Goal: Information Seeking & Learning: Learn about a topic

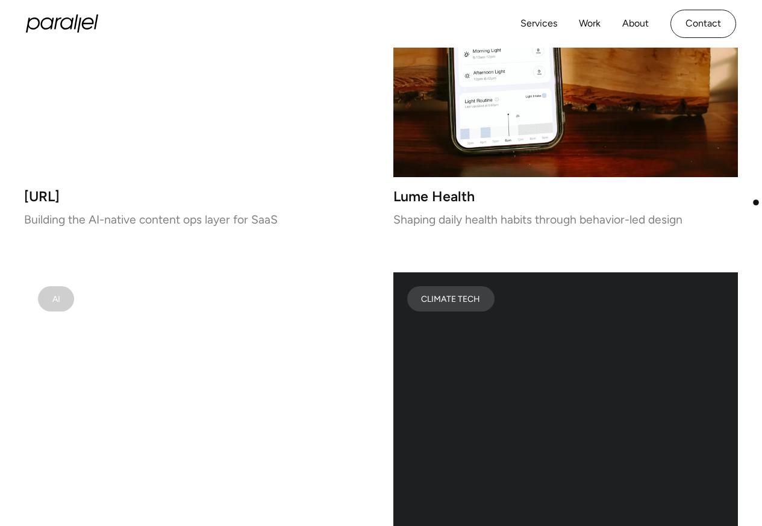
scroll to position [2023, 0]
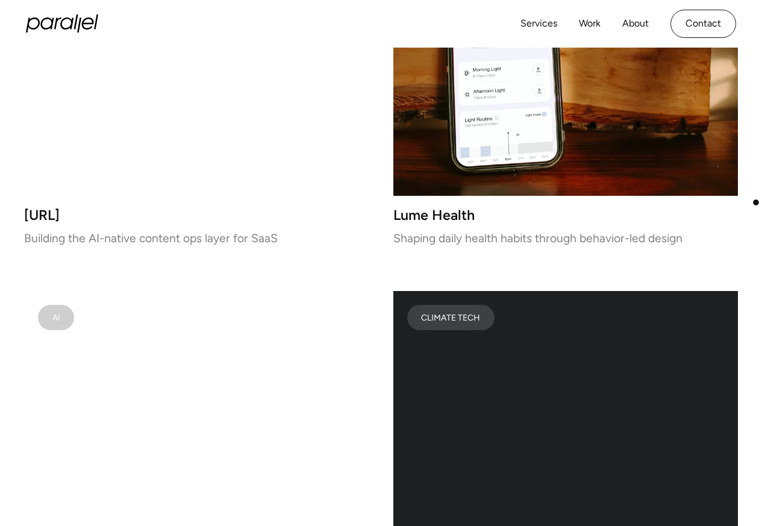
click at [438, 180] on video at bounding box center [565, 60] width 345 height 272
click at [67, 219] on h3 "Pageloop.ai" at bounding box center [196, 215] width 345 height 10
click at [53, 232] on div "Pageloop.ai Building the AI-native content ops layer for SaaS" at bounding box center [196, 226] width 345 height 33
click at [56, 234] on p "Building the AI-native content ops layer for SaaS" at bounding box center [196, 238] width 345 height 8
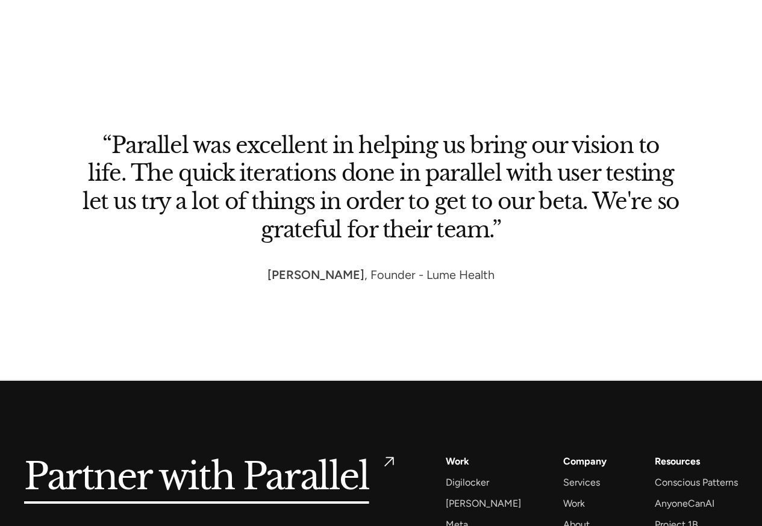
scroll to position [5346, 0]
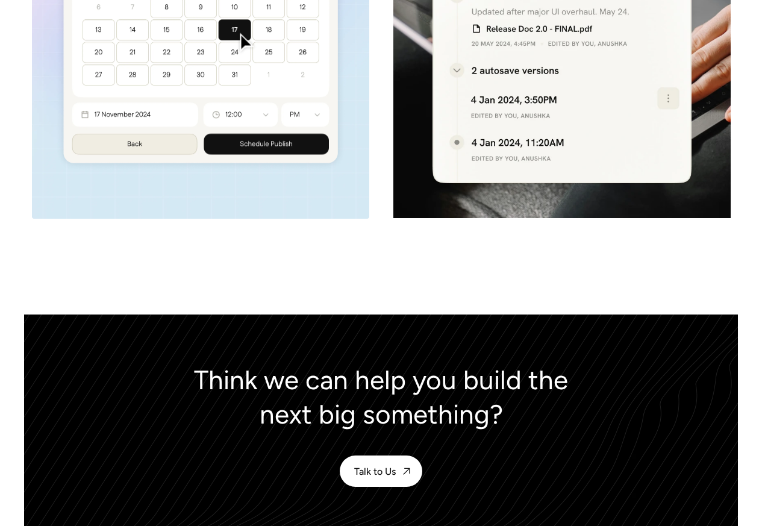
scroll to position [4949, 0]
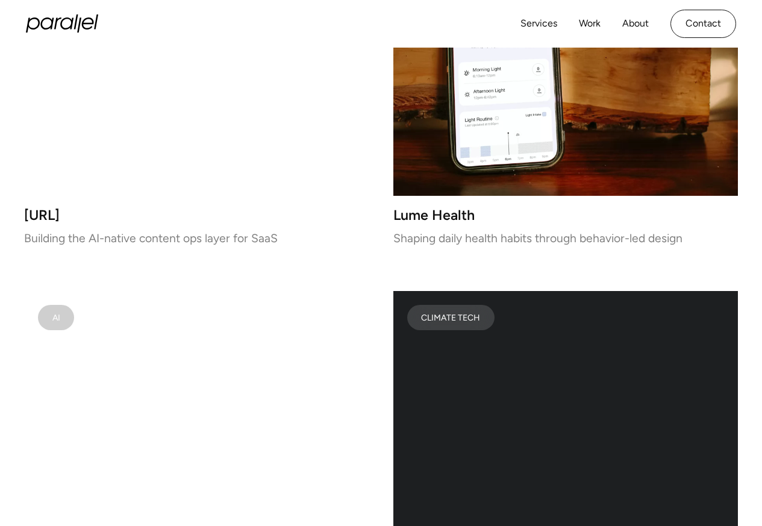
scroll to position [2528, 0]
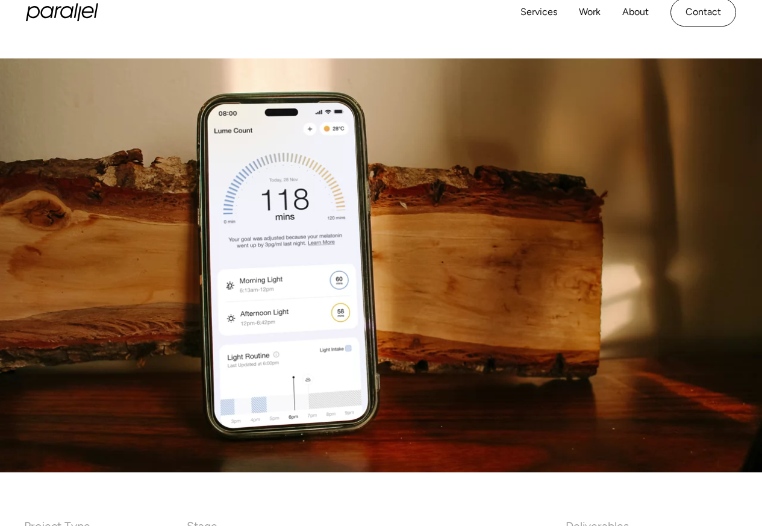
scroll to position [433, 0]
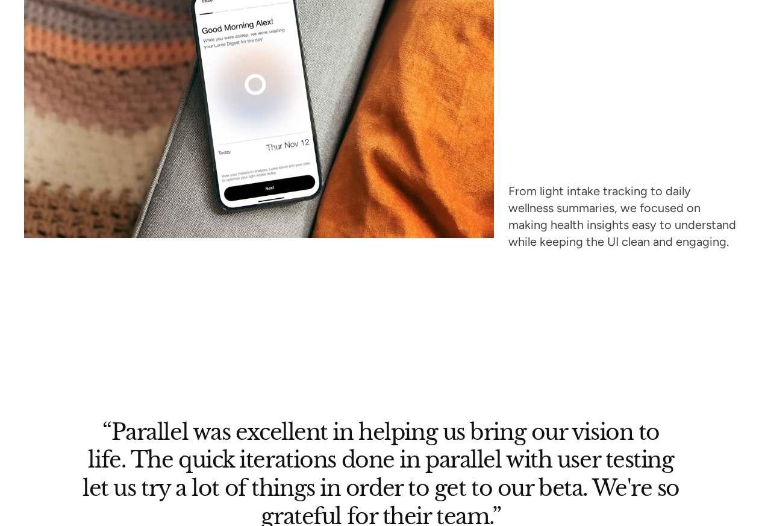
scroll to position [5346, 0]
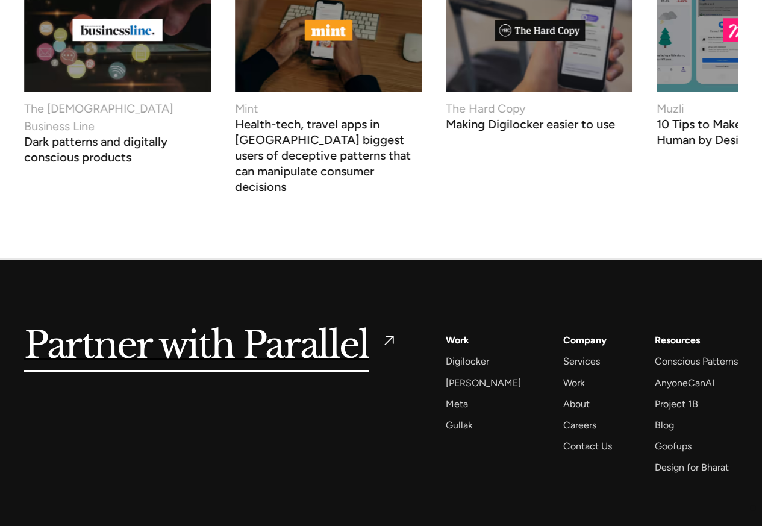
scroll to position [4419, 0]
